Goal: Ask a question: Seek information or help from site administrators or community

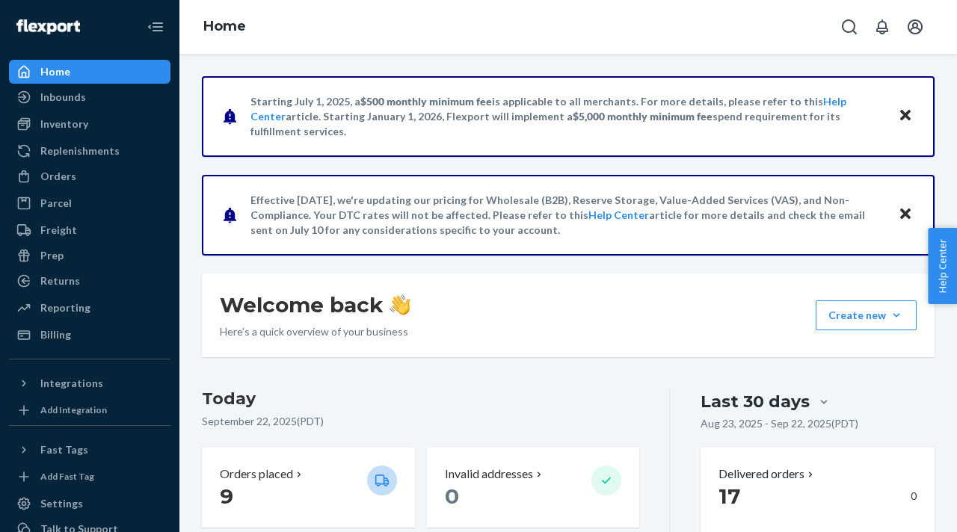
click at [467, 395] on h3 "Today" at bounding box center [420, 399] width 437 height 24
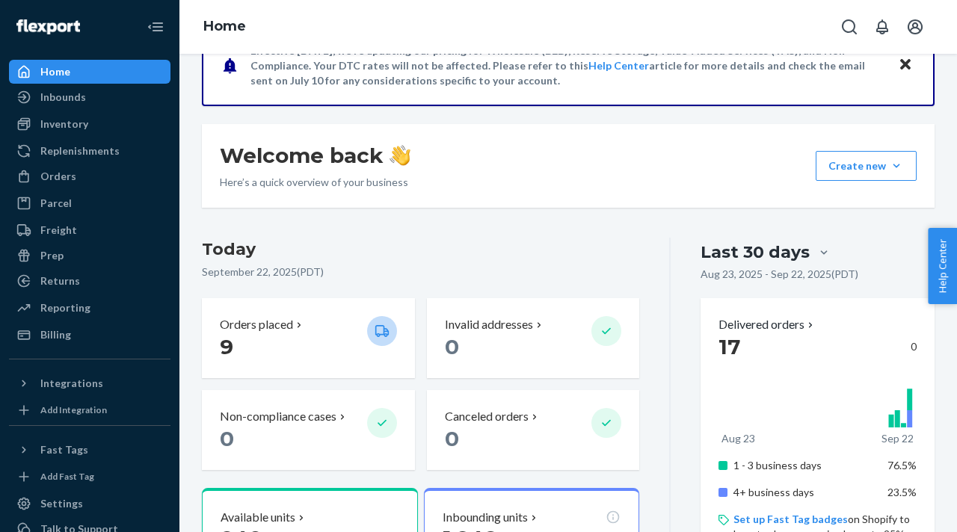
scroll to position [179, 0]
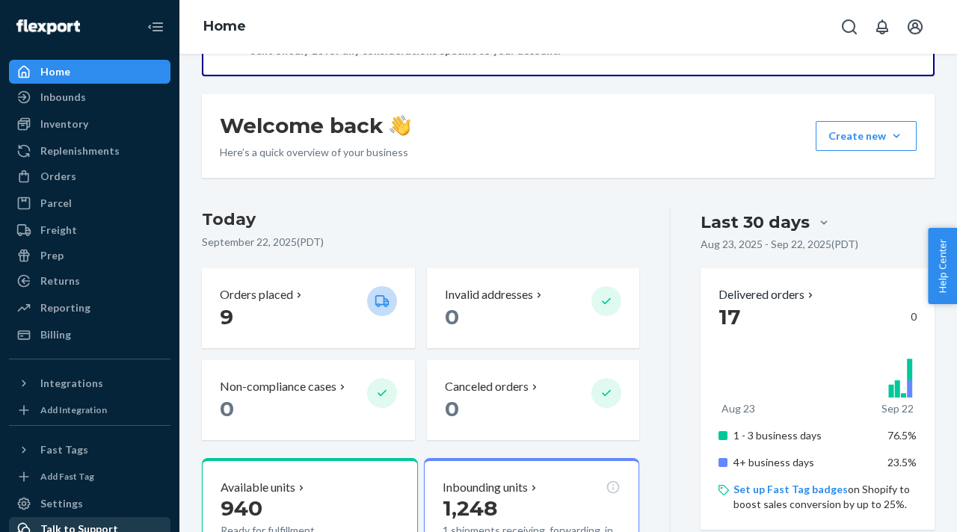
click at [70, 523] on div "Talk to Support" at bounding box center [79, 529] width 78 height 15
click at [946, 277] on span "Help Center" at bounding box center [941, 266] width 29 height 76
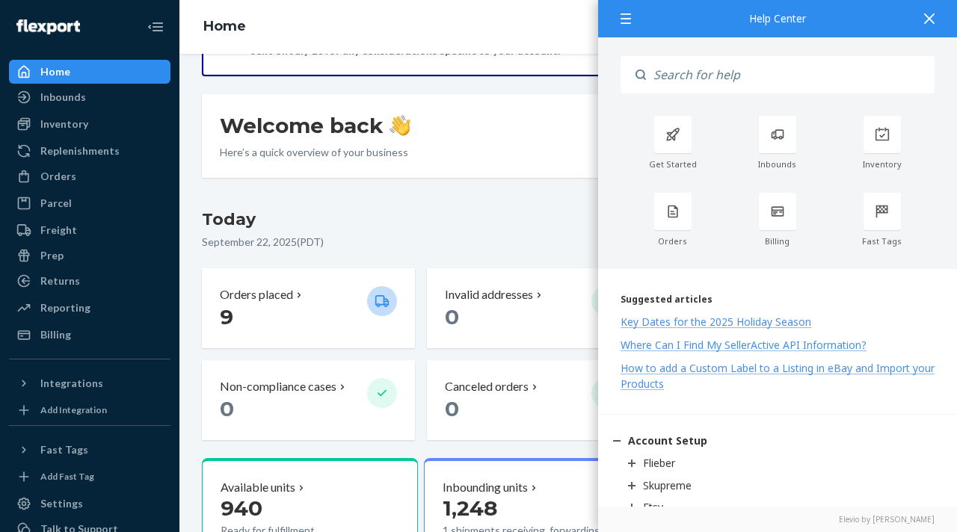
click at [930, 25] on div at bounding box center [928, 18] width 33 height 37
